Goal: Navigation & Orientation: Find specific page/section

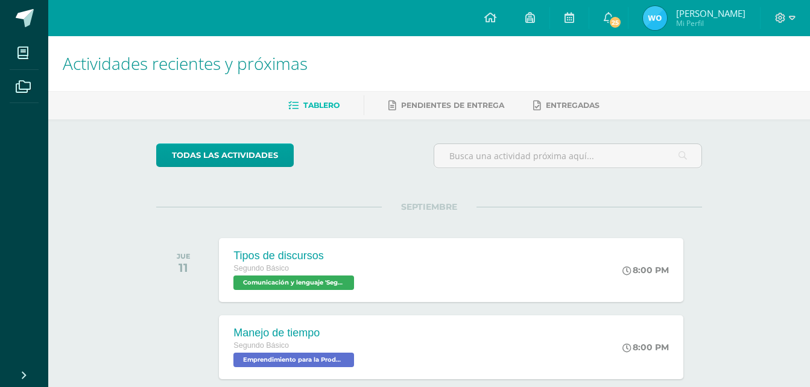
click at [628, 8] on link "[PERSON_NAME] Mi Perfil" at bounding box center [693, 18] width 131 height 36
click at [613, 20] on span "25" at bounding box center [614, 22] width 13 height 13
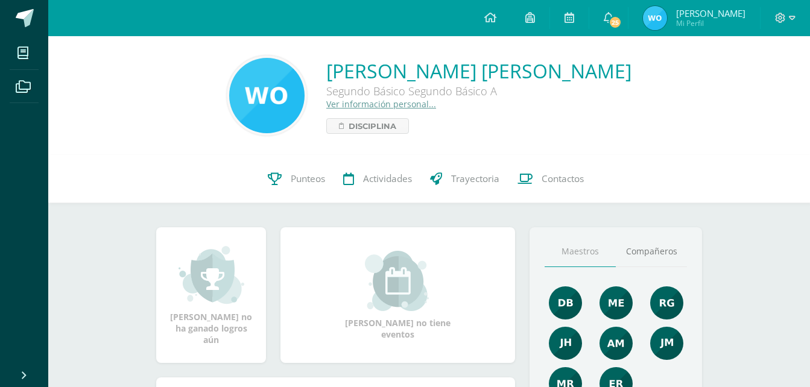
click at [628, 18] on link "[PERSON_NAME] Mi Perfil" at bounding box center [693, 18] width 131 height 36
click at [605, 18] on icon at bounding box center [608, 17] width 10 height 11
click at [607, 10] on link at bounding box center [608, 18] width 39 height 36
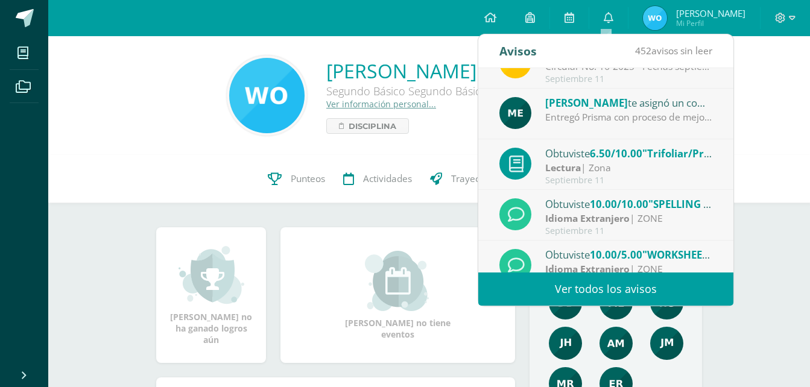
scroll to position [133, 0]
